Goal: Information Seeking & Learning: Find specific page/section

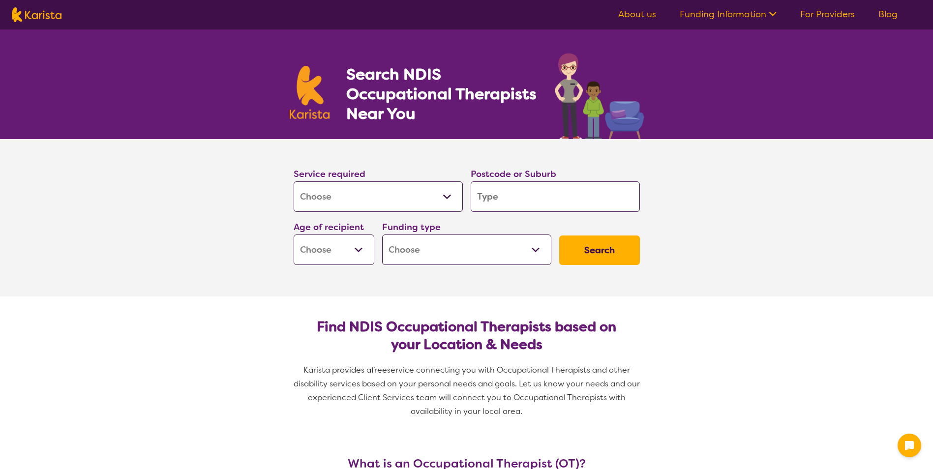
select select "[MEDICAL_DATA]"
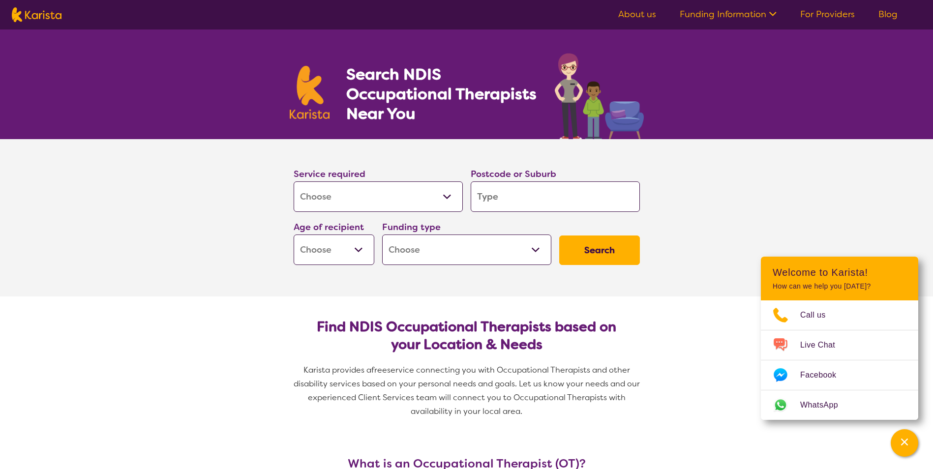
click at [578, 204] on input "search" at bounding box center [555, 196] width 169 height 30
type input "6"
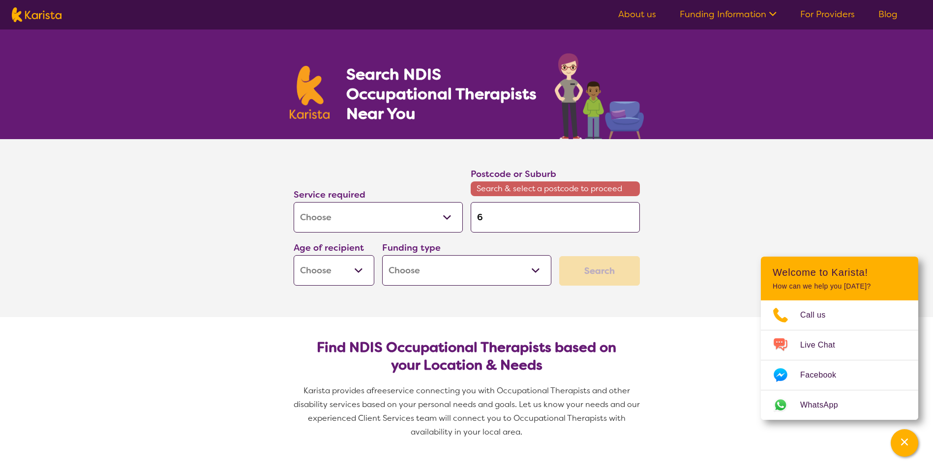
type input "60"
type input "600"
type input "6000"
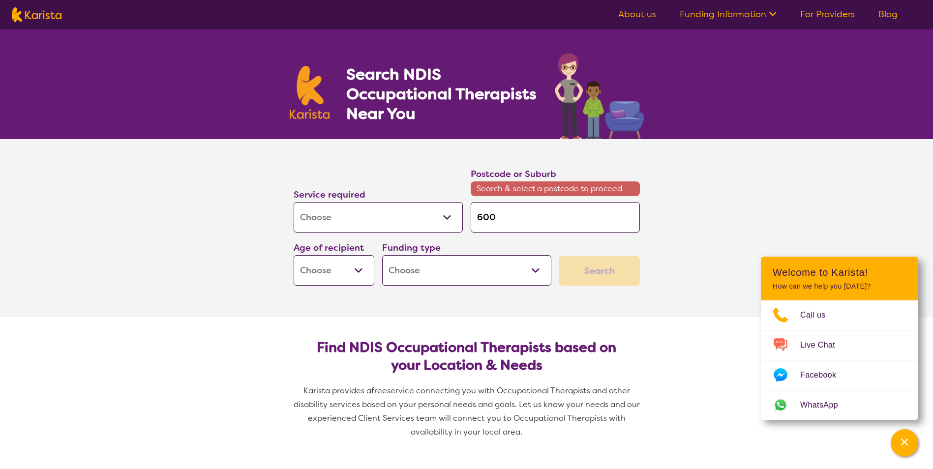
type input "6000"
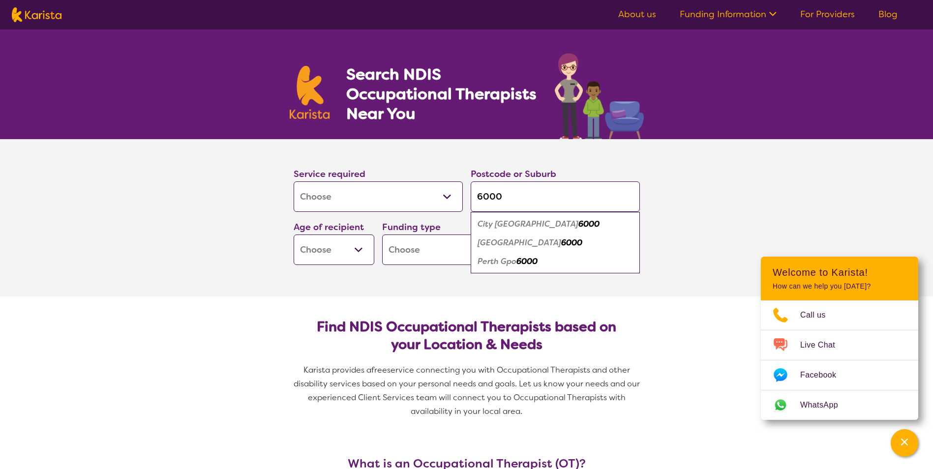
type input "6000"
click at [561, 244] on em "6000" at bounding box center [571, 243] width 21 height 10
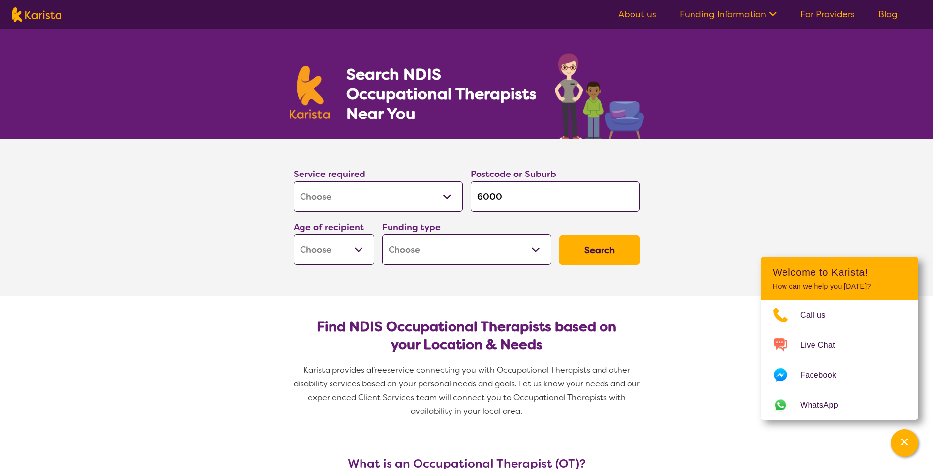
click at [536, 246] on select "Home Care Package (HCP) National Disability Insurance Scheme (NDIS) I don't know" at bounding box center [466, 250] width 169 height 30
select select "NDIS"
click at [382, 235] on select "Home Care Package (HCP) National Disability Insurance Scheme (NDIS) I don't know" at bounding box center [466, 250] width 169 height 30
select select "NDIS"
click at [595, 248] on button "Search" at bounding box center [599, 251] width 81 height 30
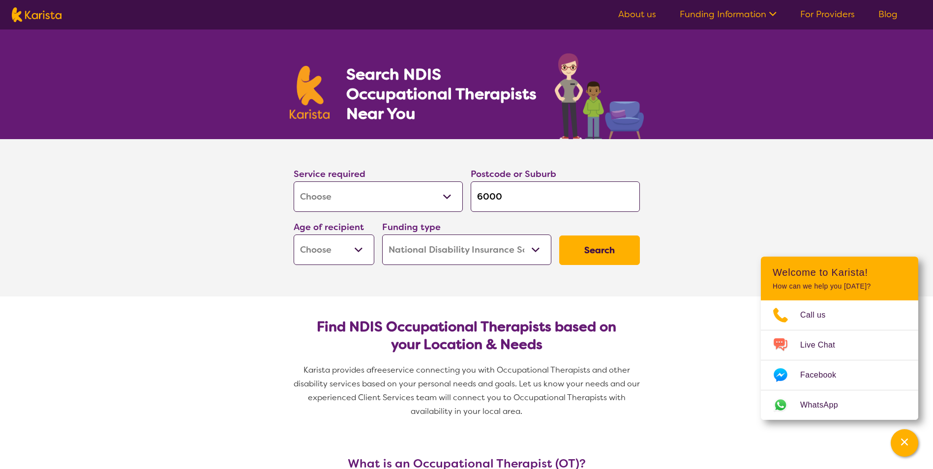
click at [353, 251] on select "Early Childhood - 0 to 9 Child - 10 to 11 Adolescent - 12 to 17 Adult - 18 to 6…" at bounding box center [334, 250] width 81 height 30
select select "AD"
click at [294, 235] on select "Early Childhood - 0 to 9 Child - 10 to 11 Adolescent - 12 to 17 Adult - 18 to 6…" at bounding box center [334, 250] width 81 height 30
select select "AD"
click at [590, 246] on button "Search" at bounding box center [599, 251] width 81 height 30
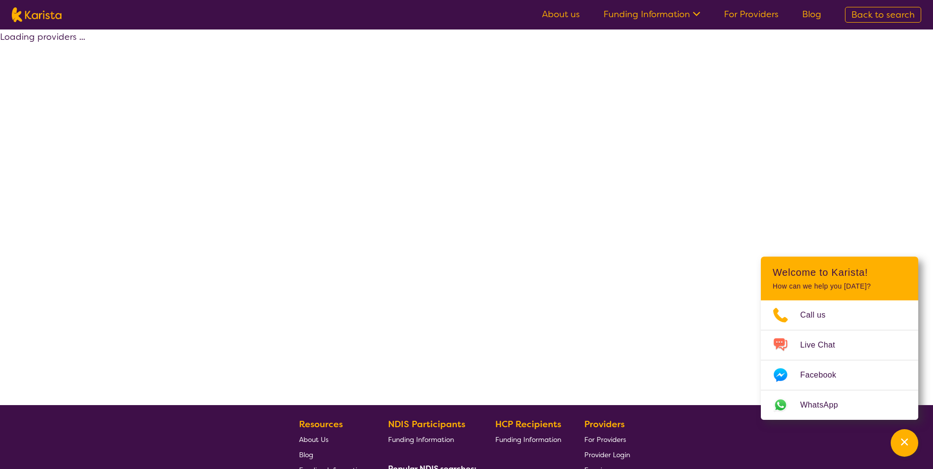
select select "by_score"
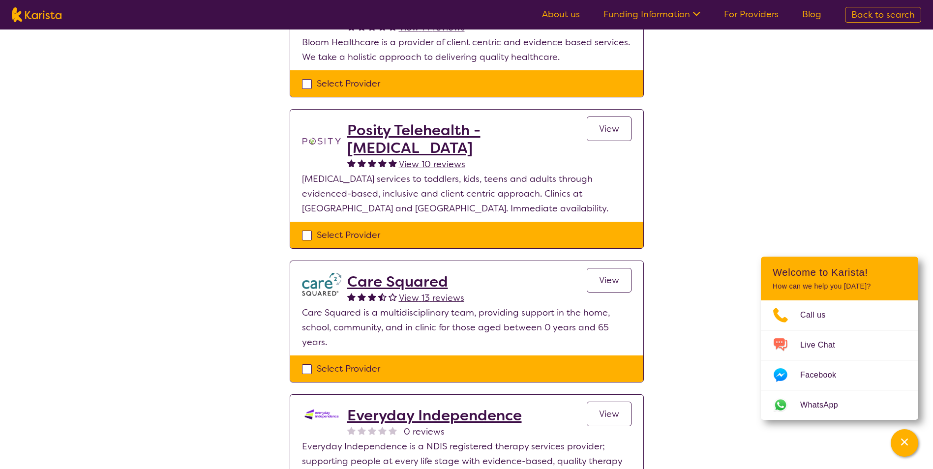
scroll to position [148, 0]
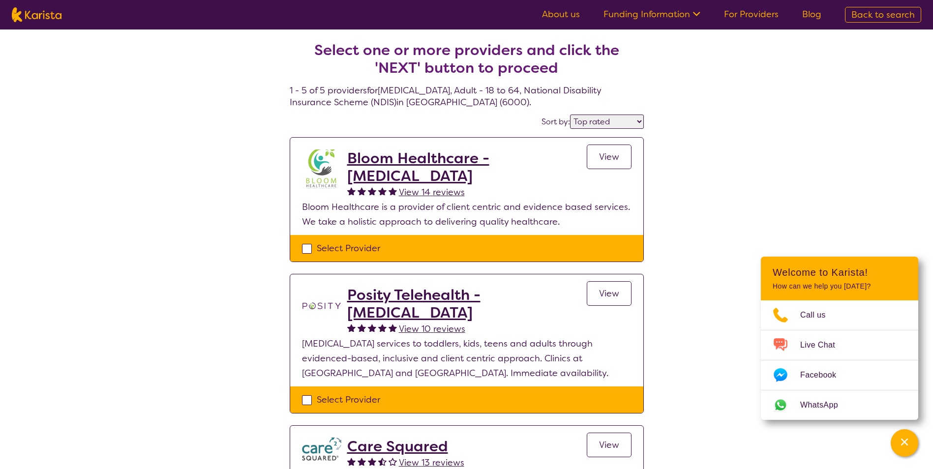
select select "[MEDICAL_DATA]"
select select "AD"
select select "NDIS"
select select "[MEDICAL_DATA]"
select select "AD"
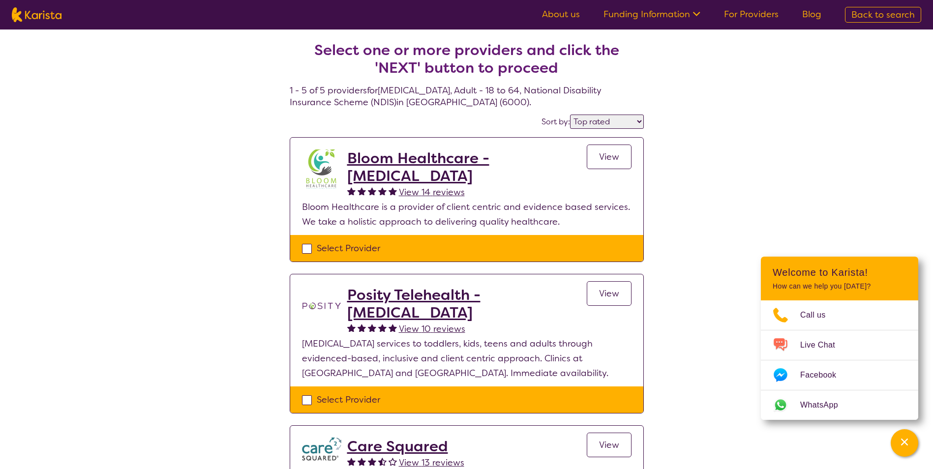
select select "NDIS"
